Goal: Task Accomplishment & Management: Manage account settings

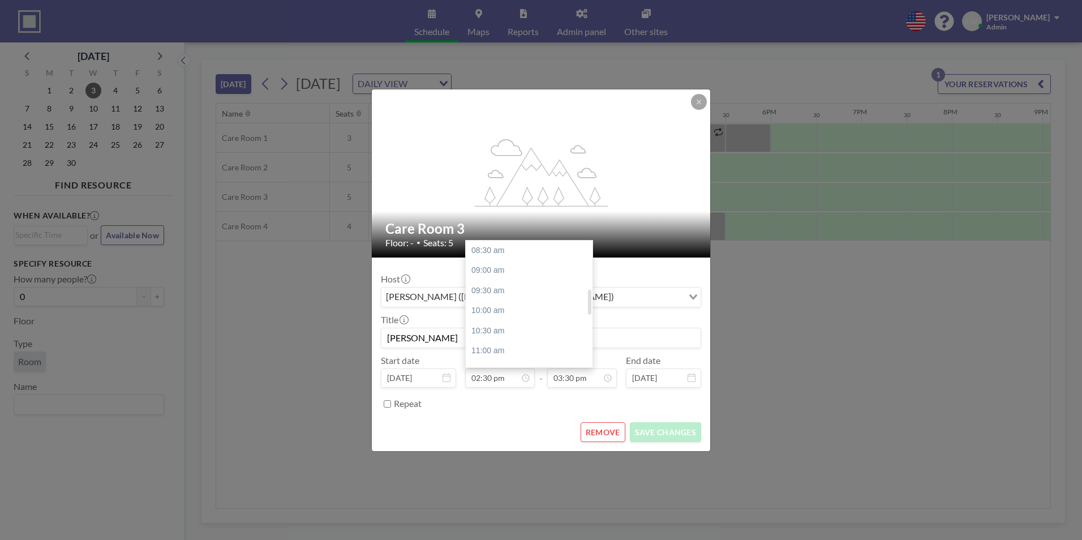
scroll to position [242, 0]
click at [450, 337] on input "[PERSON_NAME]" at bounding box center [540, 337] width 319 height 19
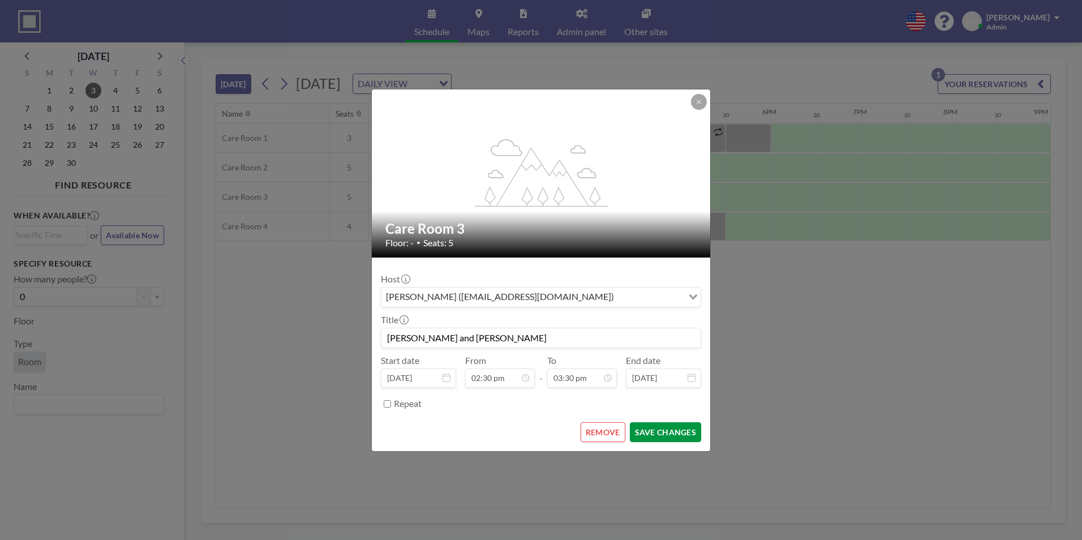
type input "[PERSON_NAME] and [PERSON_NAME]"
click at [672, 430] on button "SAVE CHANGES" at bounding box center [665, 432] width 71 height 20
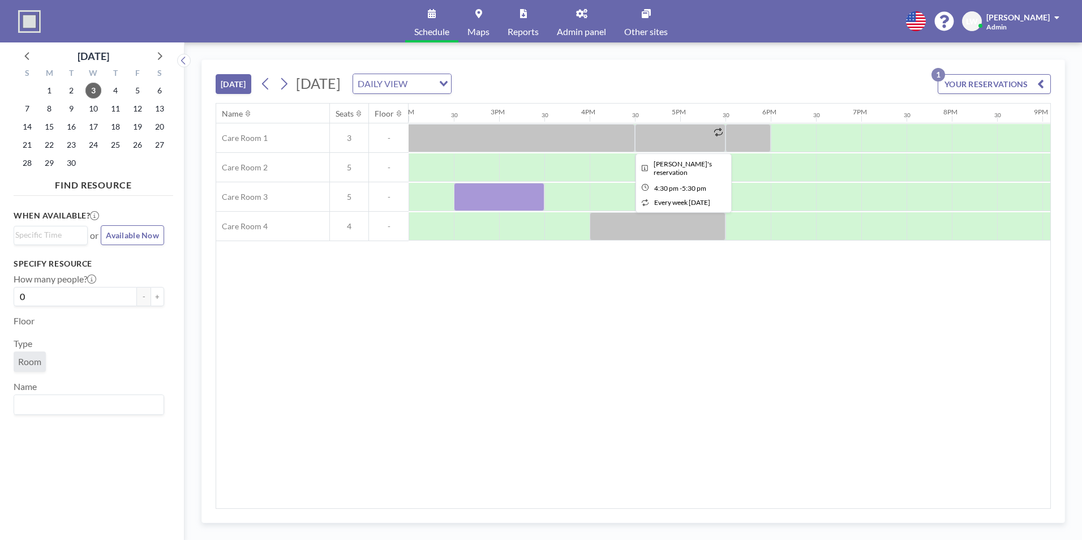
click at [661, 133] on div at bounding box center [680, 138] width 91 height 28
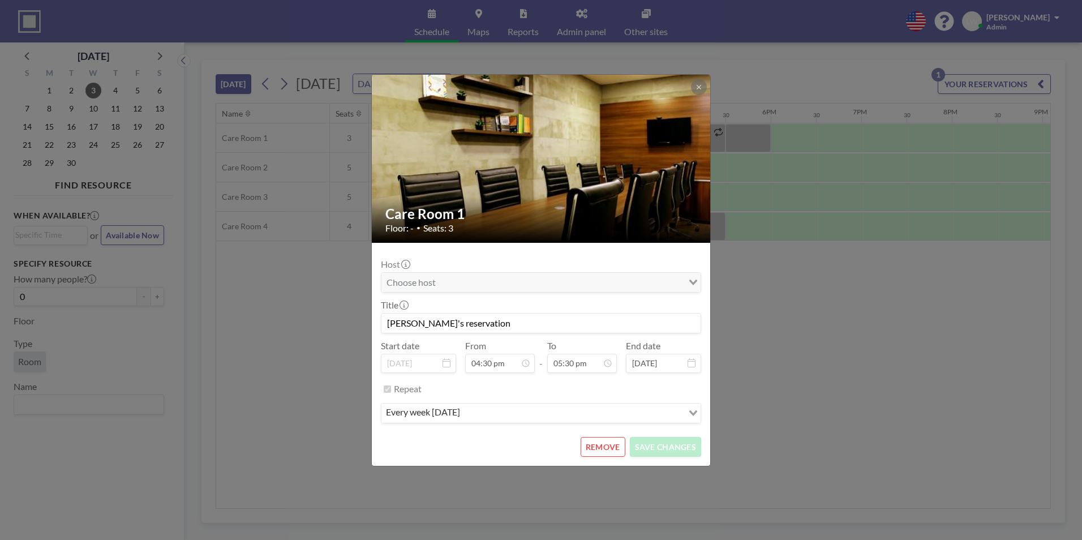
click at [610, 443] on button "REMOVE" at bounding box center [603, 447] width 45 height 20
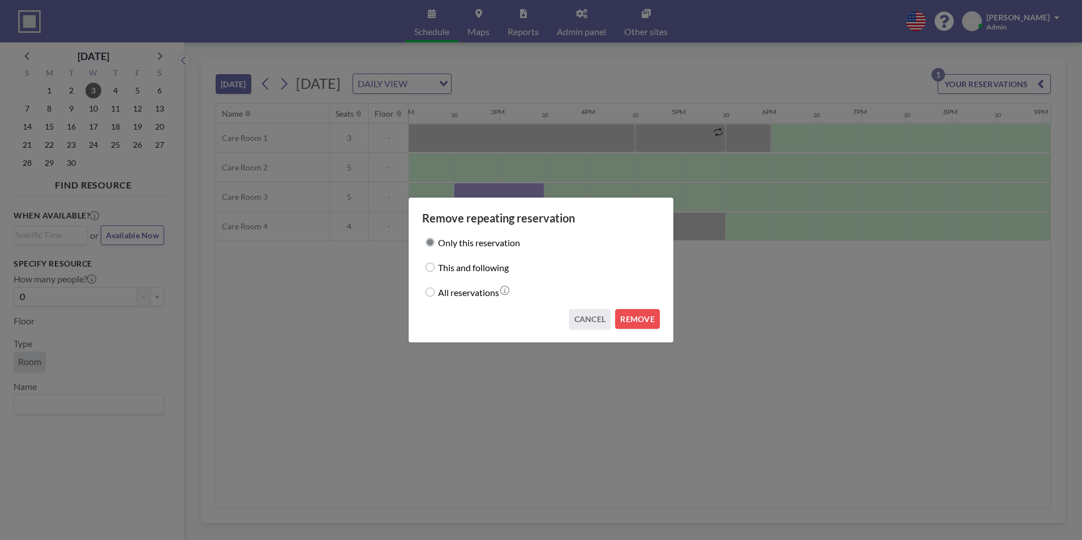
click at [463, 295] on label "All reservations" at bounding box center [468, 292] width 61 height 16
click at [435, 295] on input "All reservations" at bounding box center [430, 291] width 9 height 9
radio input "true"
click at [631, 314] on button "REMOVE" at bounding box center [637, 319] width 45 height 20
